Goal: Navigation & Orientation: Find specific page/section

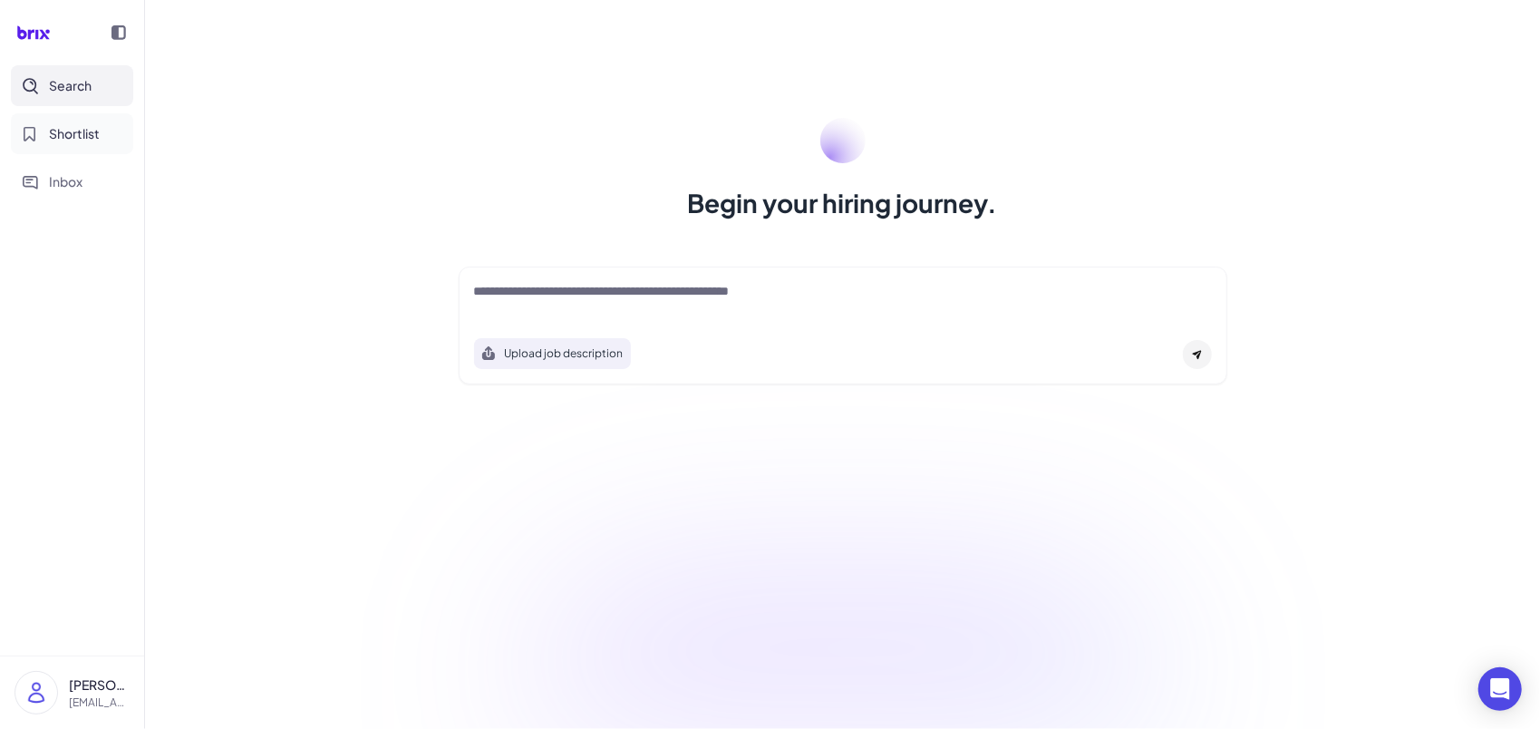
click at [76, 128] on span "Shortlist" at bounding box center [74, 133] width 51 height 19
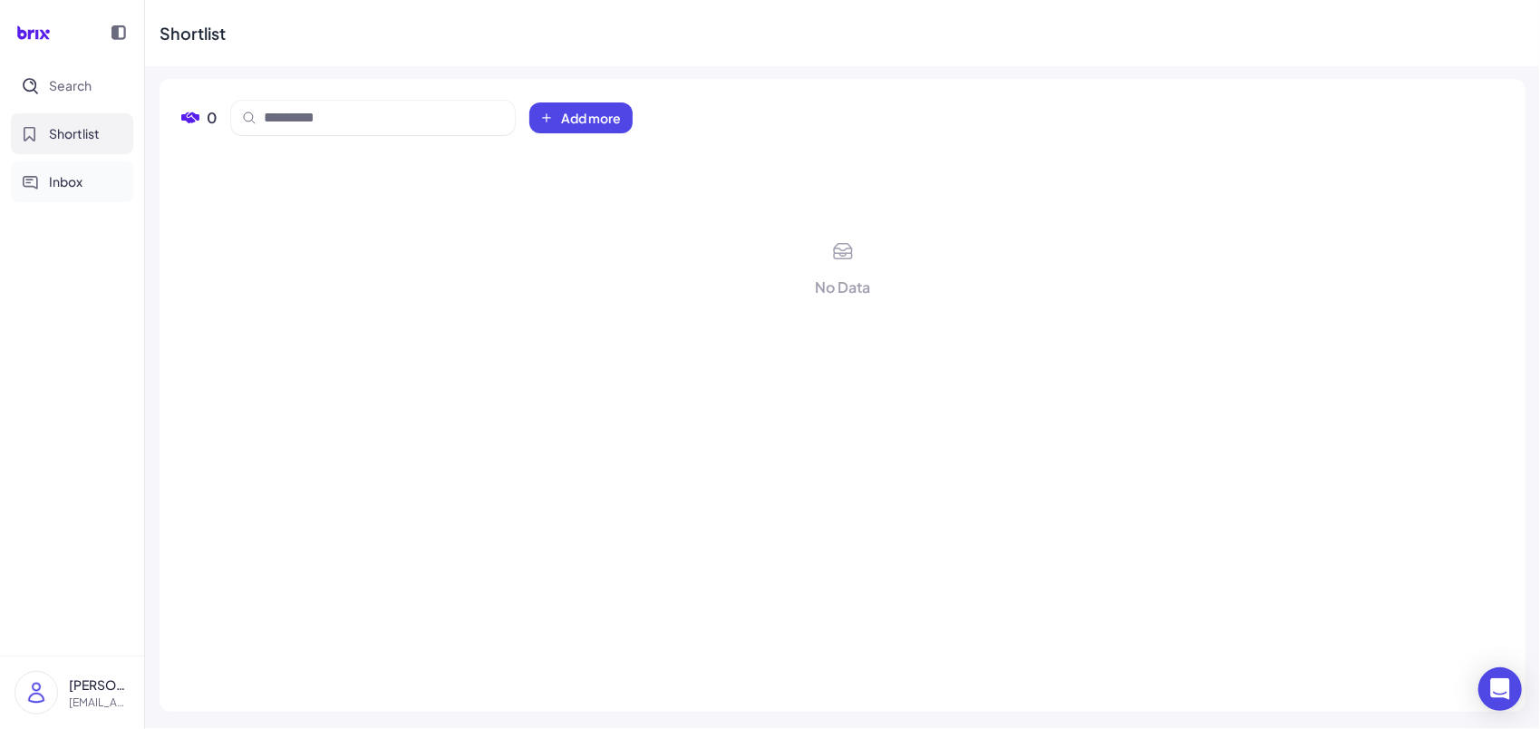
click at [73, 174] on span "Inbox" at bounding box center [66, 181] width 34 height 19
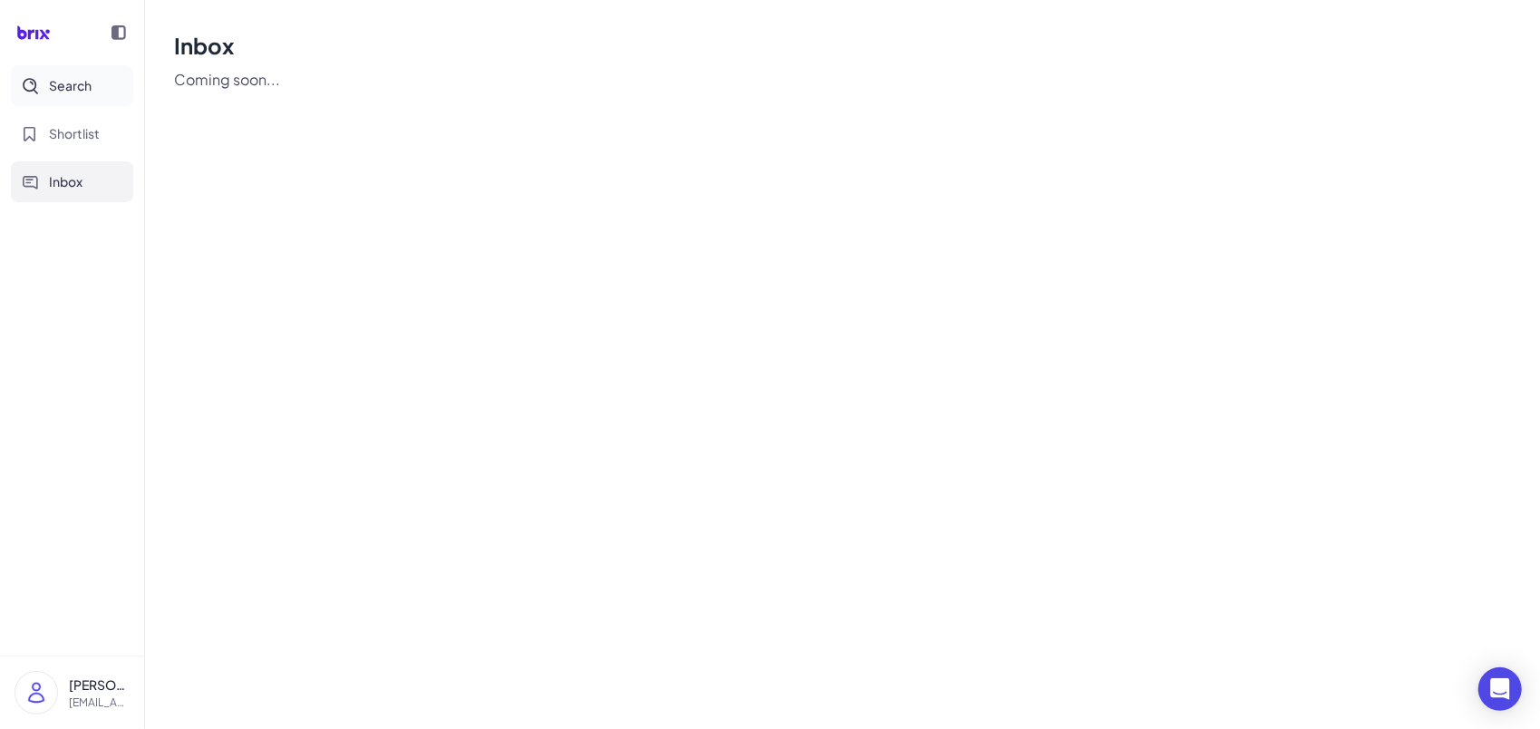
click at [79, 85] on span "Search" at bounding box center [70, 85] width 43 height 19
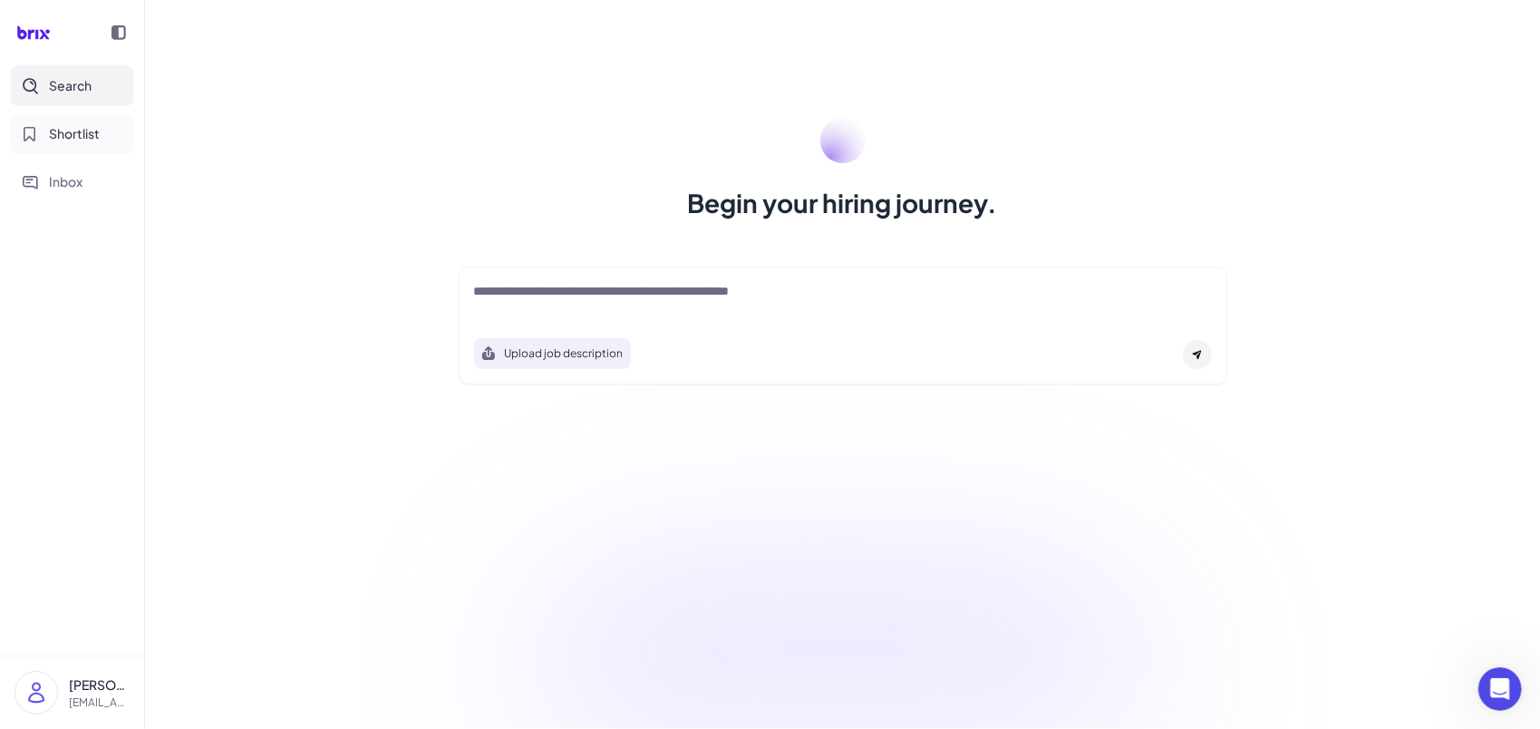
click at [105, 147] on button "Shortlist" at bounding box center [72, 133] width 122 height 41
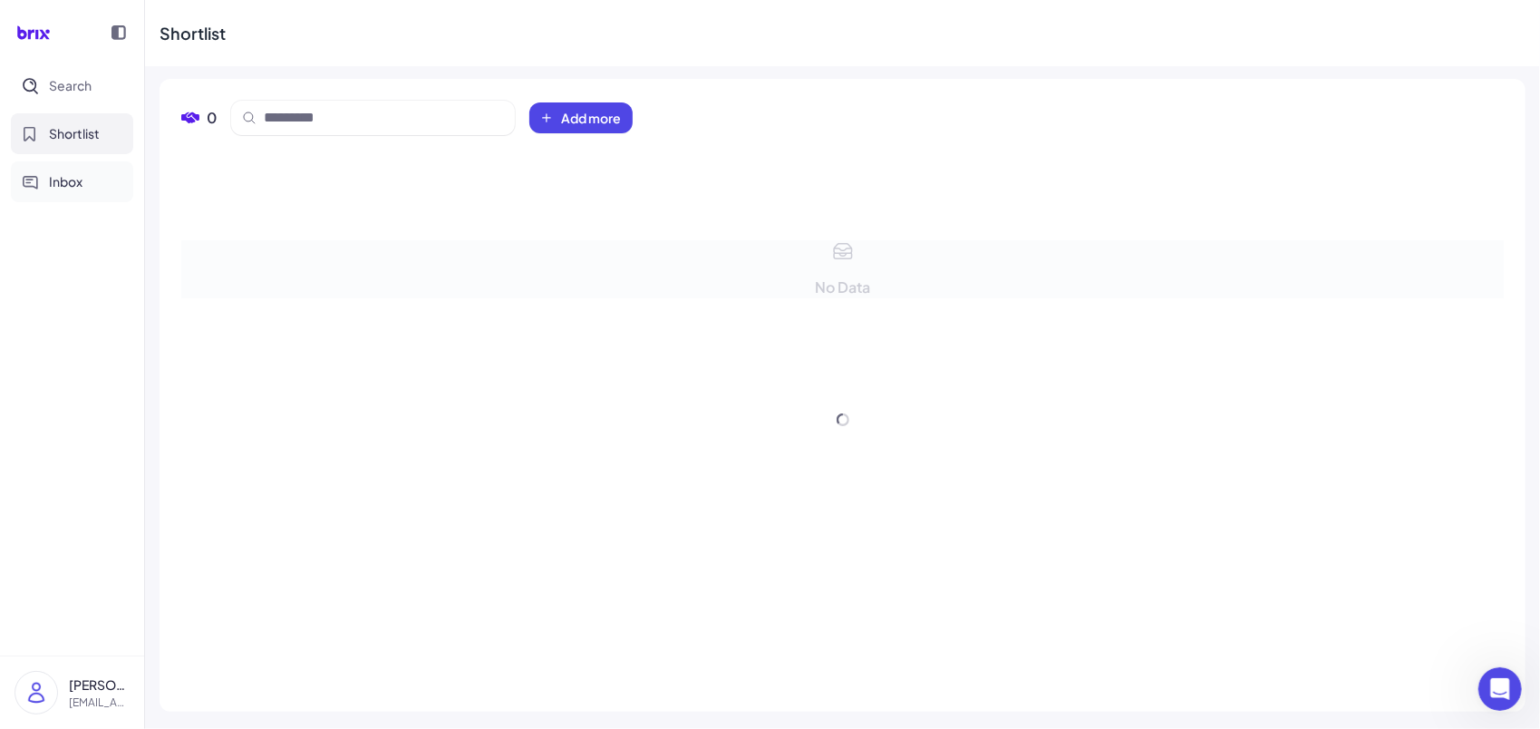
click at [74, 189] on span "Inbox" at bounding box center [66, 181] width 34 height 19
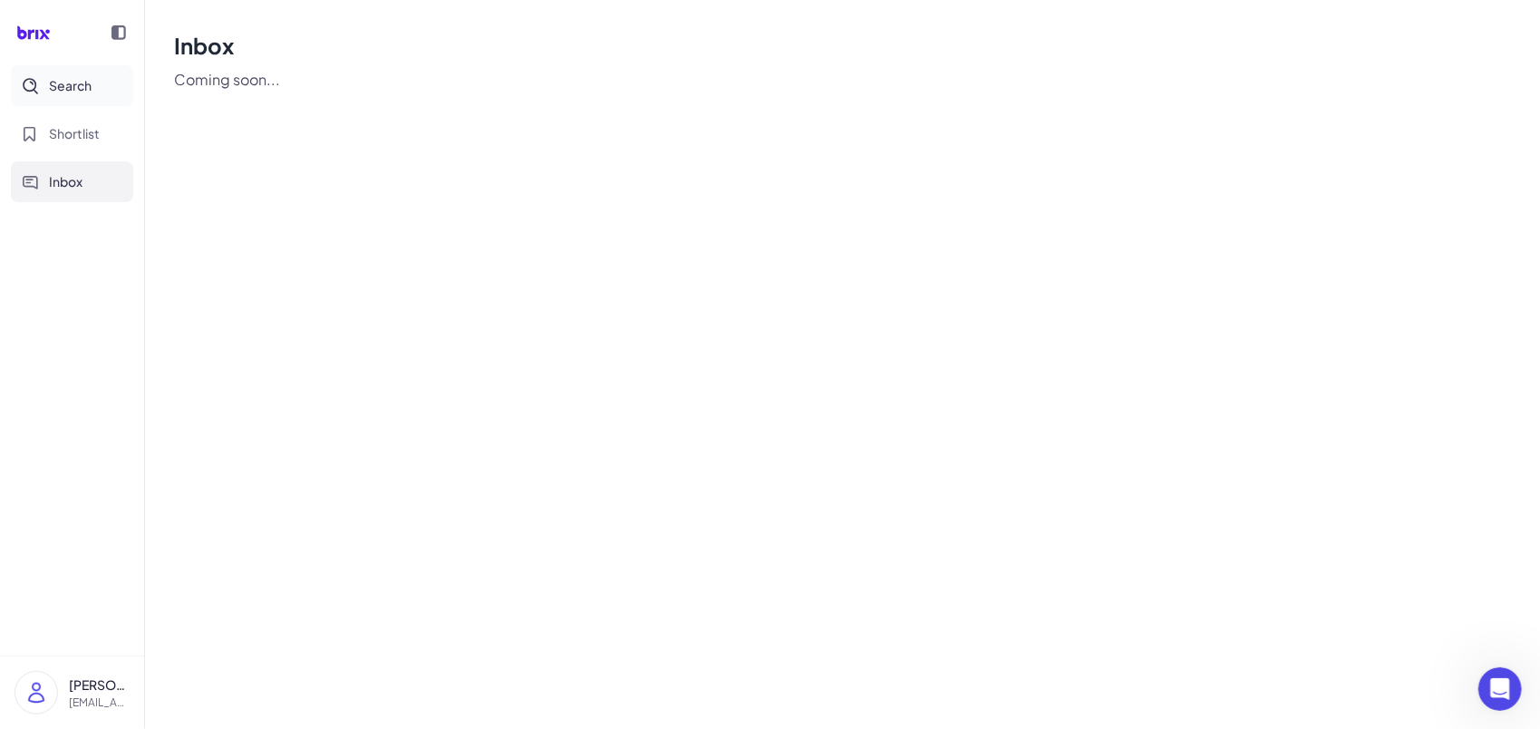
click at [61, 85] on span "Search" at bounding box center [70, 85] width 43 height 19
